Goal: Information Seeking & Learning: Learn about a topic

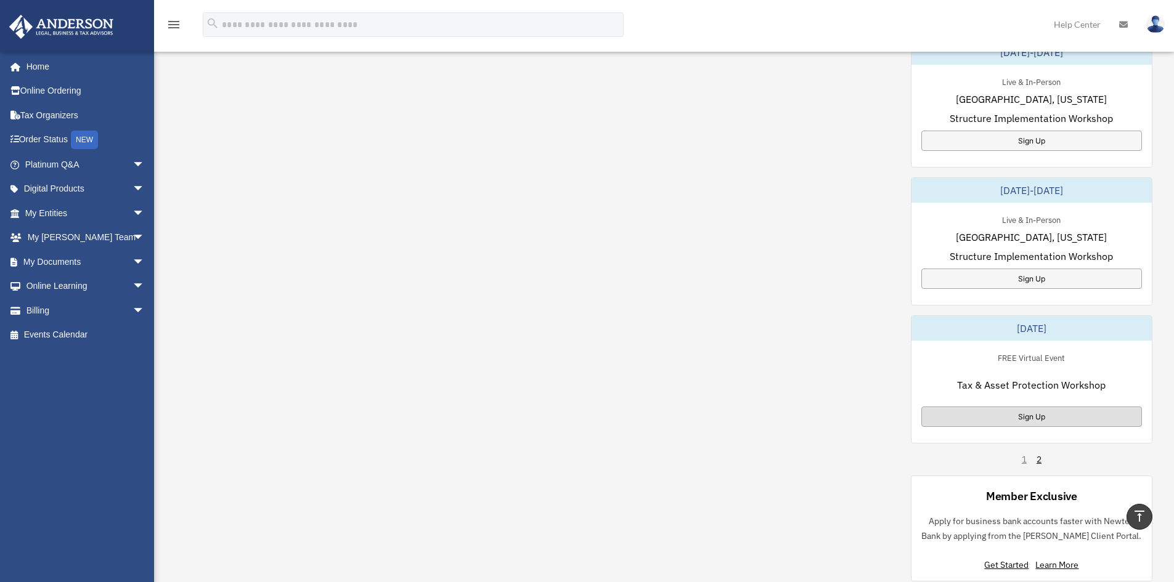
scroll to position [493, 0]
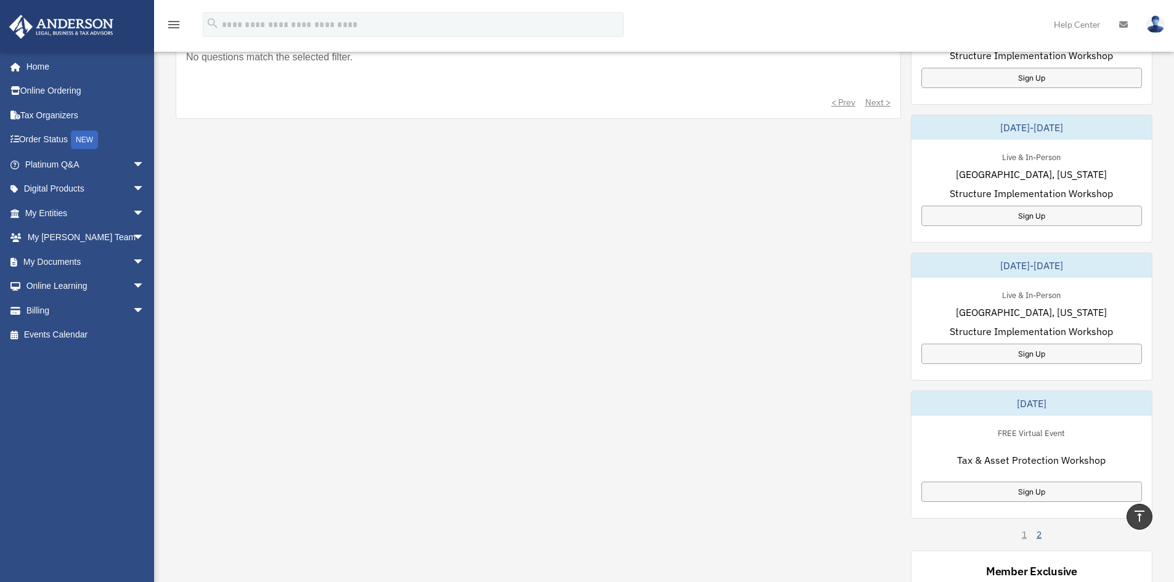
click at [1040, 537] on link "2" at bounding box center [1039, 535] width 5 height 12
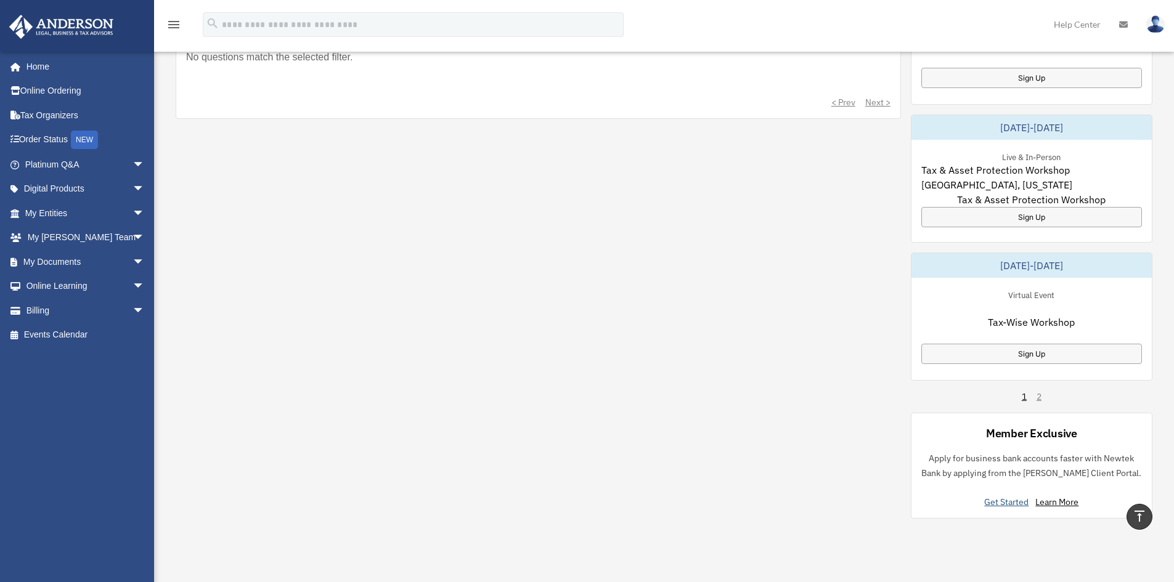
click at [1011, 501] on link "Get Started" at bounding box center [1008, 502] width 49 height 11
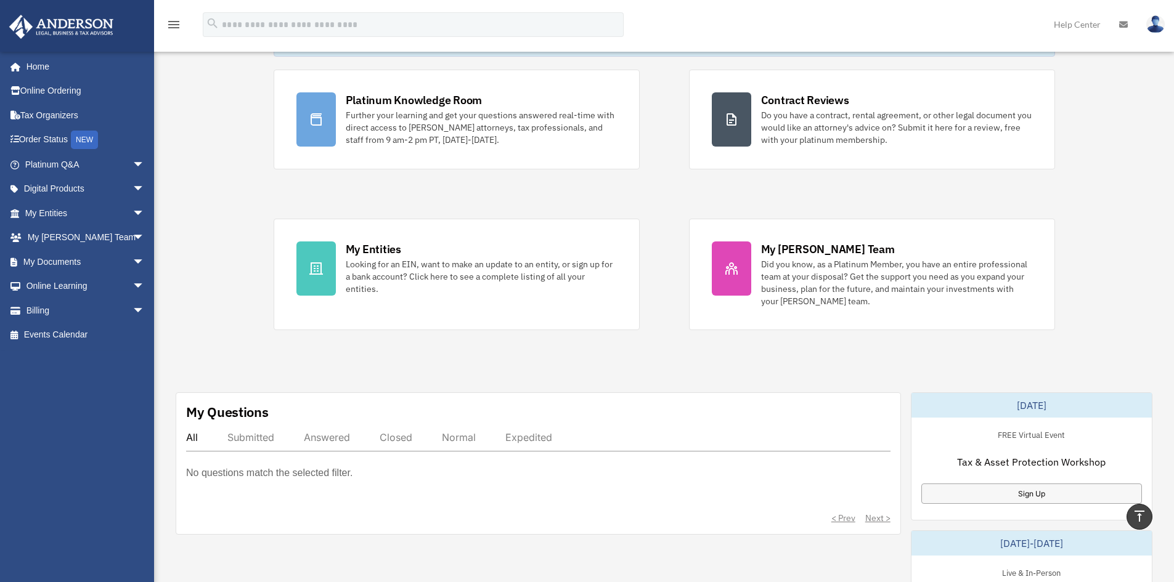
scroll to position [62, 0]
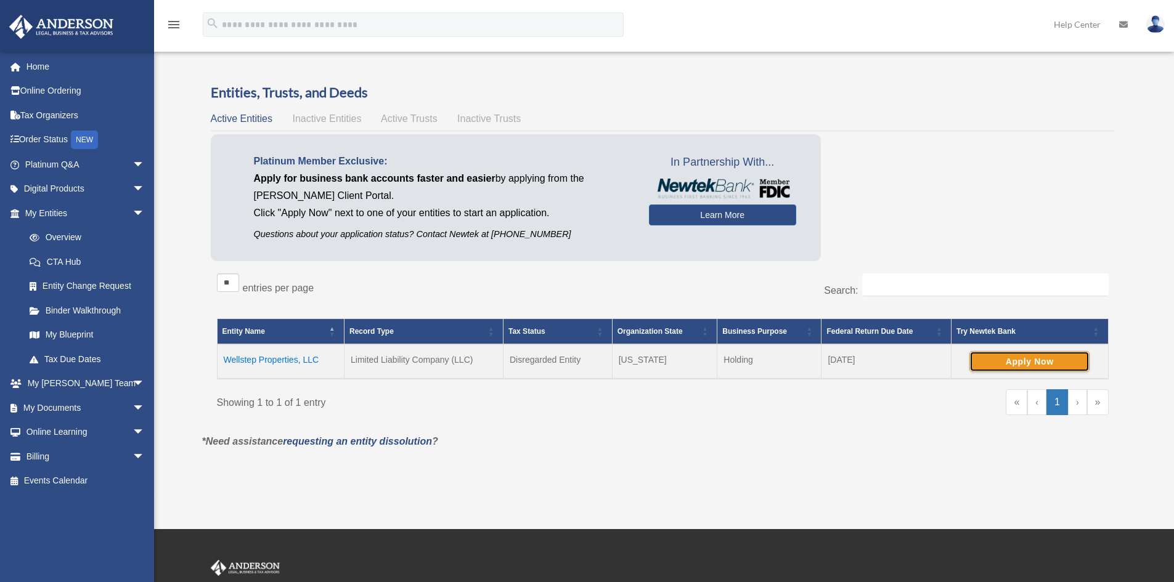
click at [1021, 362] on button "Apply Now" at bounding box center [1030, 361] width 120 height 21
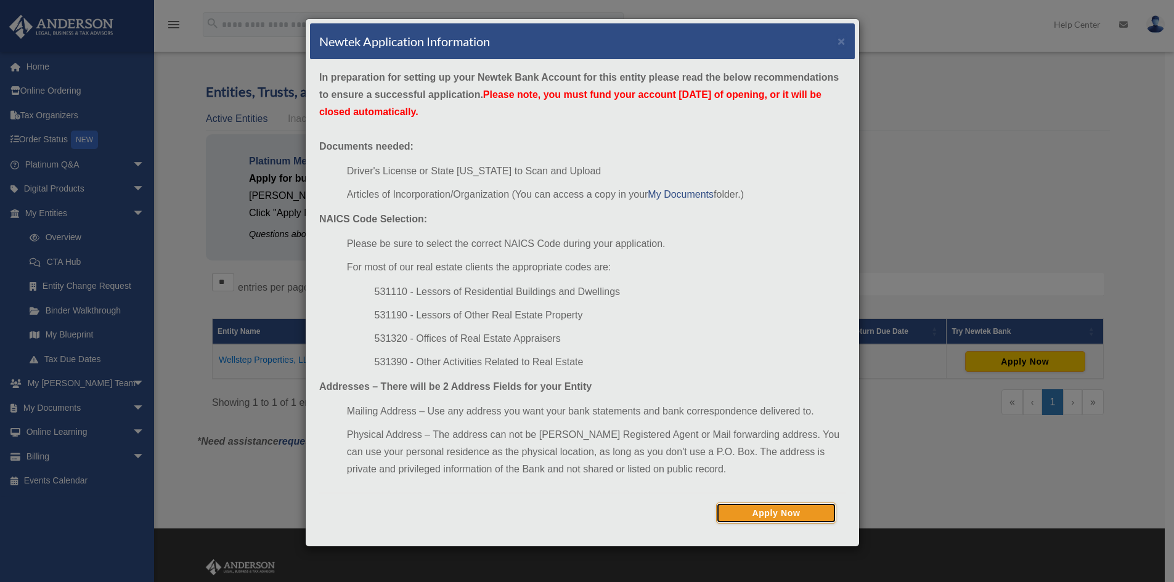
click at [798, 510] on button "Apply Now" at bounding box center [776, 513] width 120 height 21
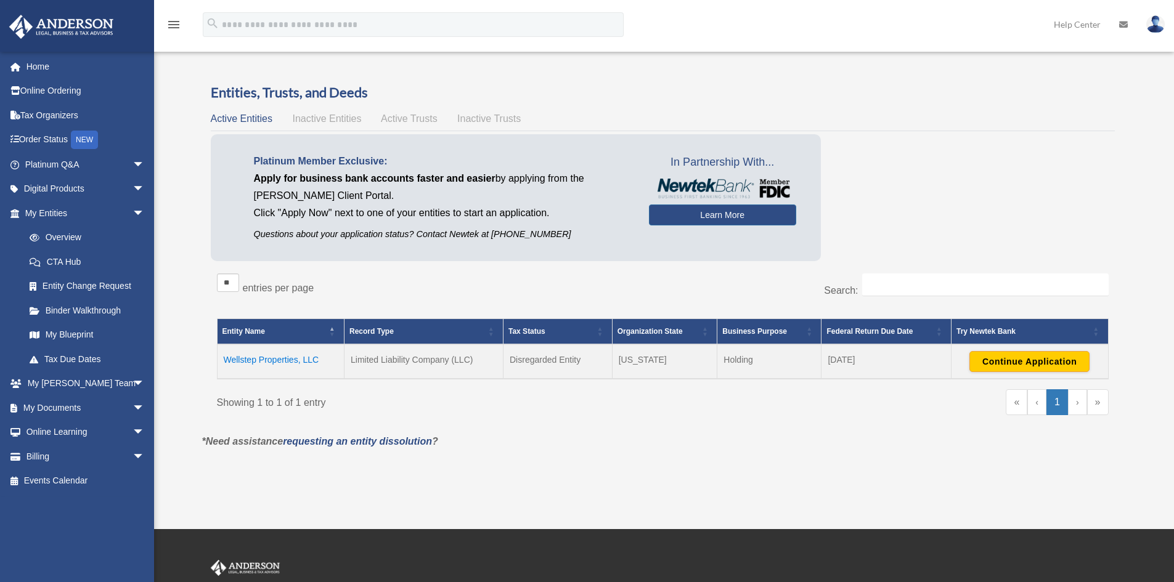
click at [266, 357] on td "Wellstep Properties, LLC" at bounding box center [281, 362] width 128 height 35
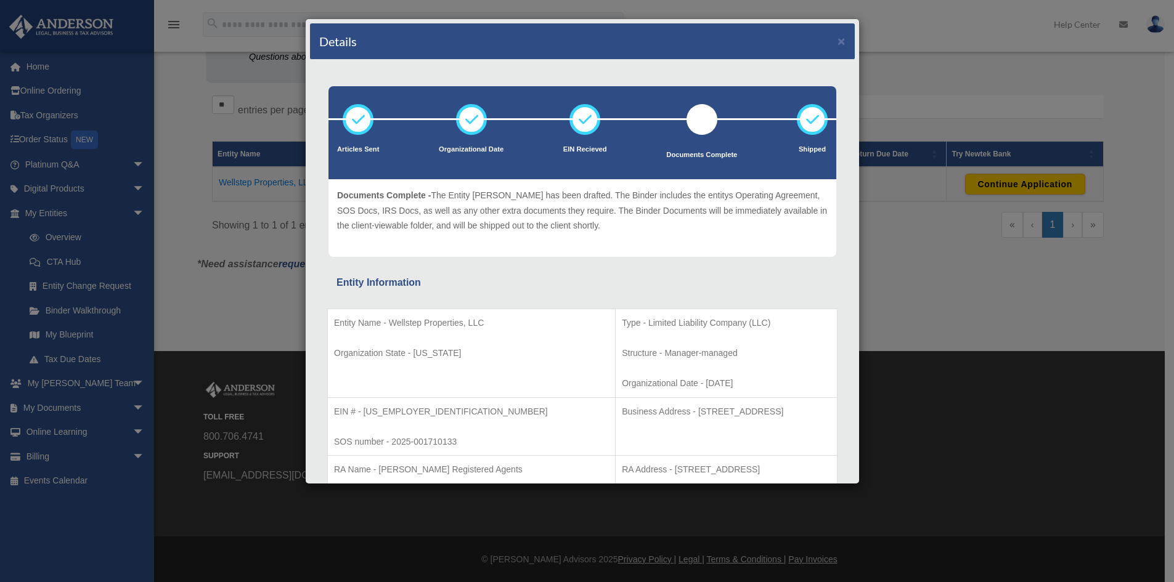
click at [701, 116] on div at bounding box center [702, 119] width 31 height 31
click at [838, 43] on button "×" at bounding box center [842, 41] width 8 height 13
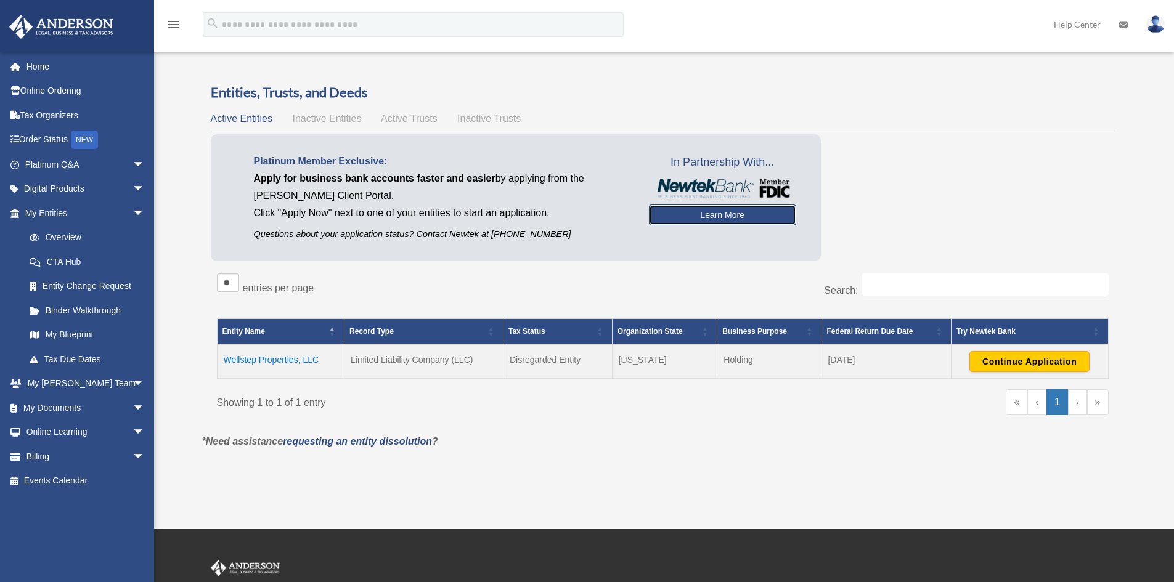
click at [715, 219] on link "Learn More" at bounding box center [722, 215] width 147 height 21
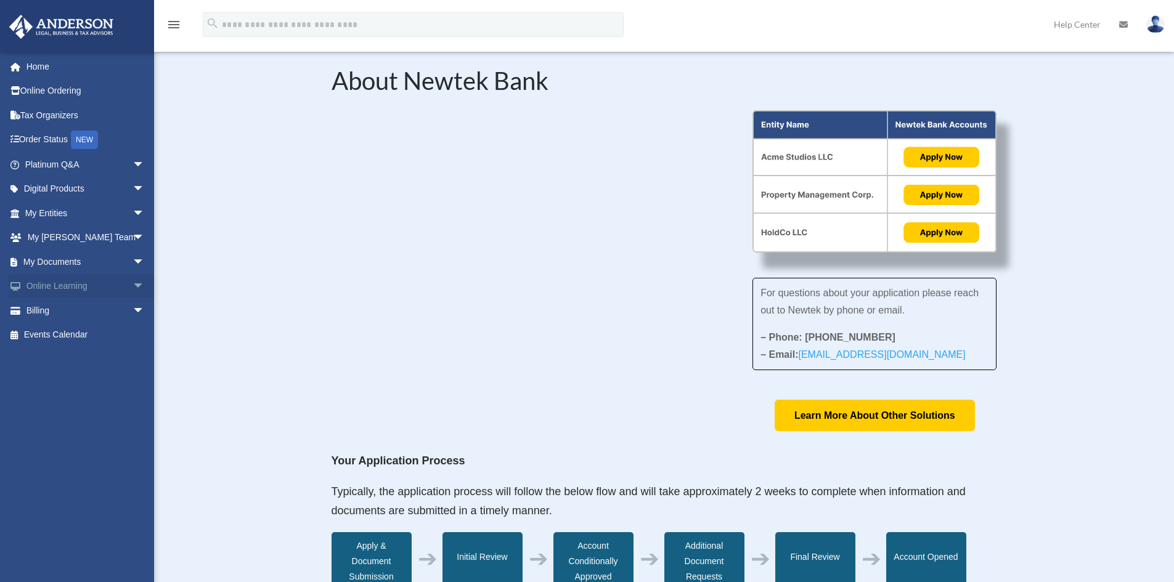
click at [133, 287] on span "arrow_drop_down" at bounding box center [145, 286] width 25 height 25
click at [65, 314] on link "Courses" at bounding box center [90, 310] width 146 height 25
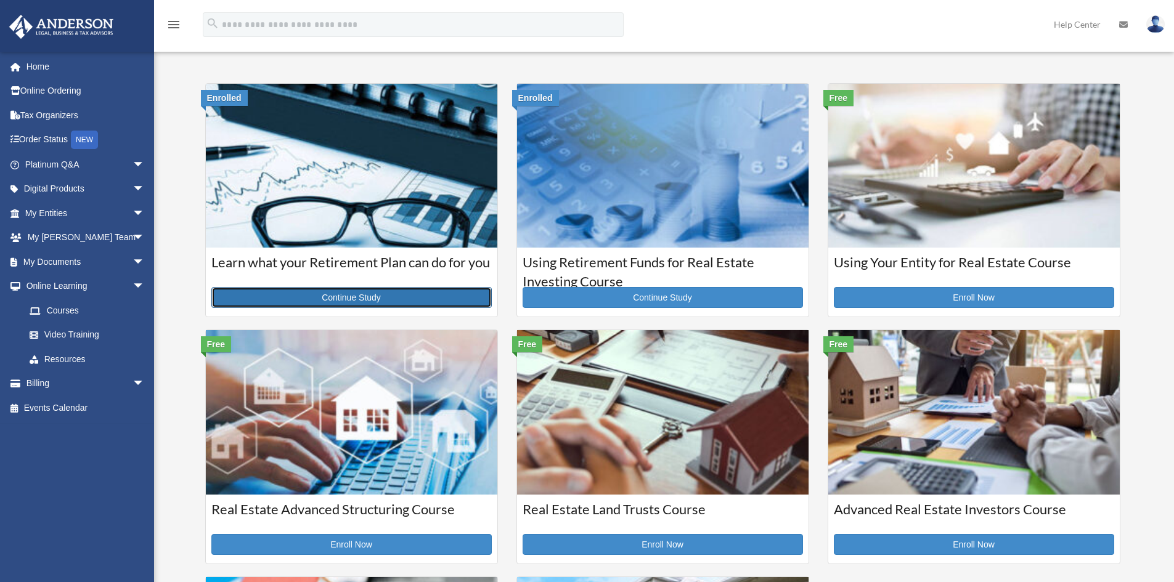
click at [363, 298] on link "Continue Study" at bounding box center [351, 297] width 280 height 21
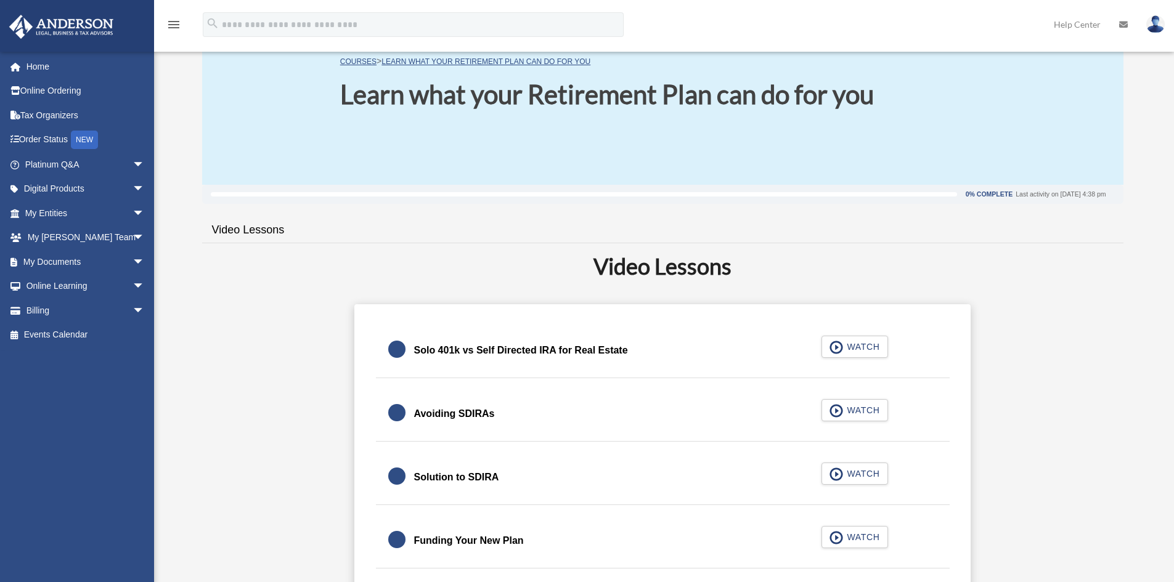
scroll to position [185, 0]
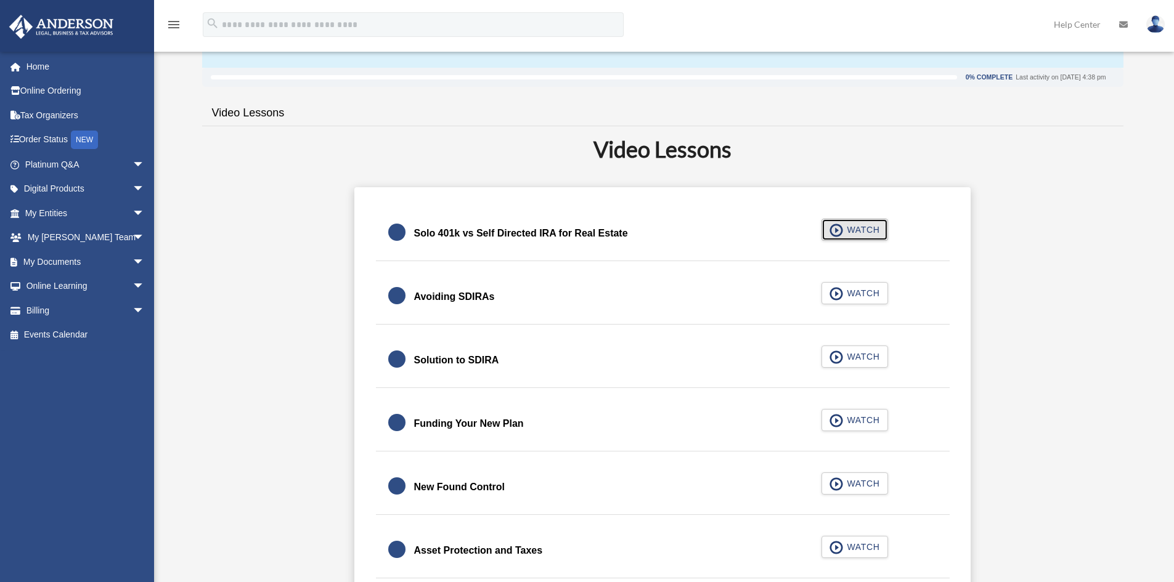
click at [862, 227] on span "WATCH" at bounding box center [861, 230] width 36 height 12
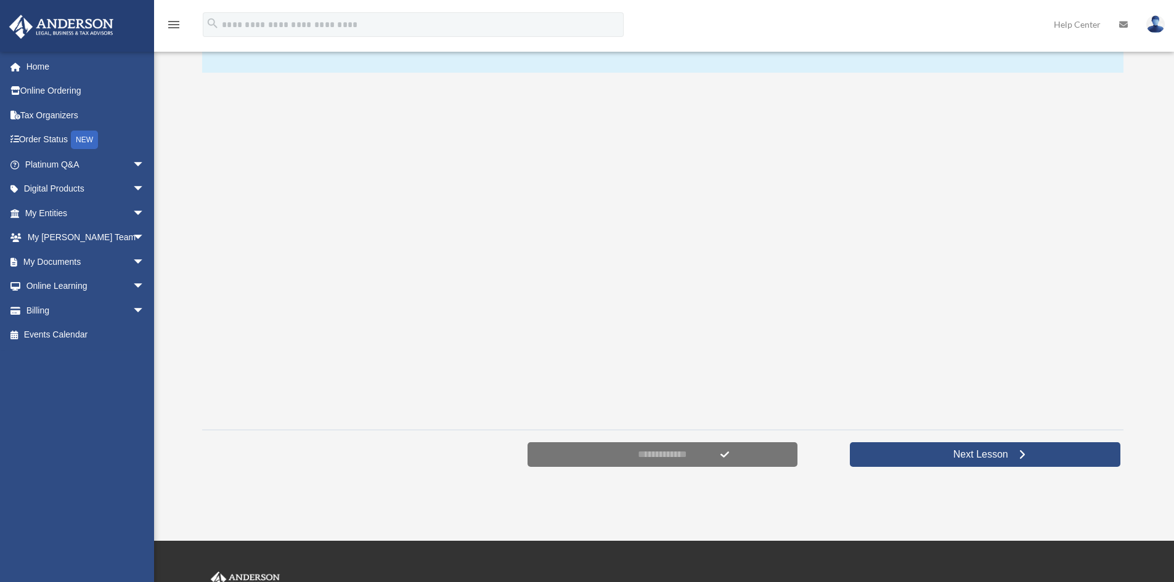
scroll to position [185, 0]
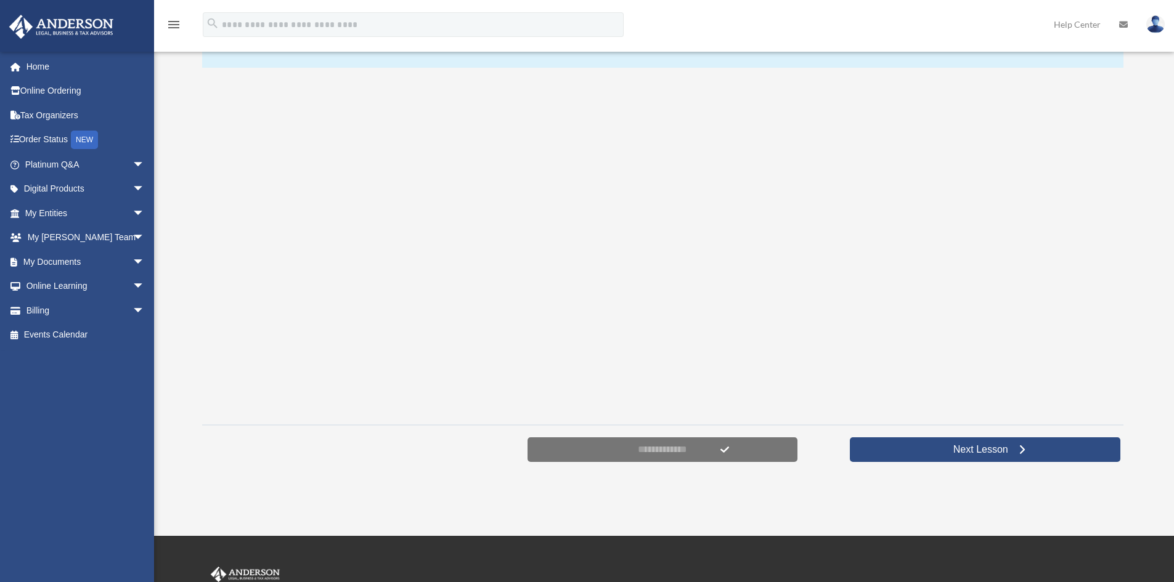
click at [1010, 218] on div at bounding box center [662, 246] width 921 height 340
